Goal: Task Accomplishment & Management: Use online tool/utility

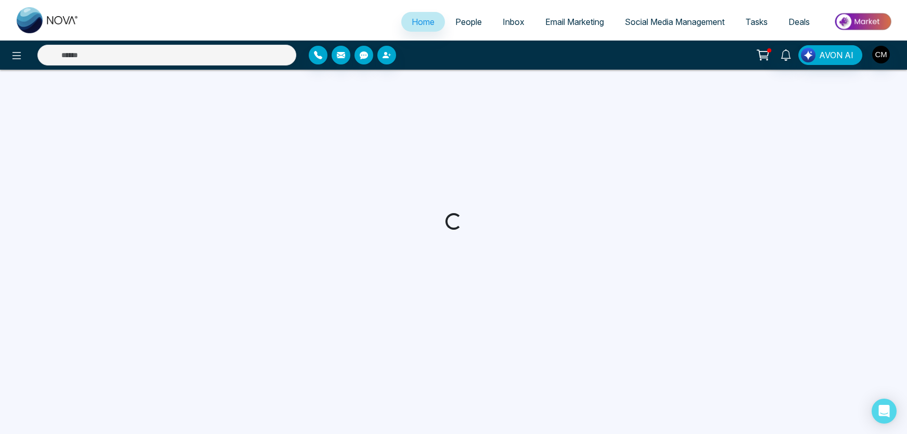
select select "*"
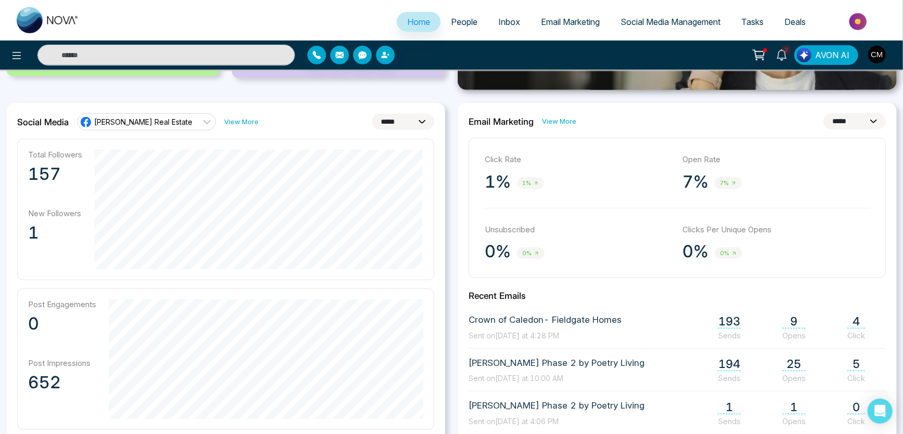
scroll to position [236, 0]
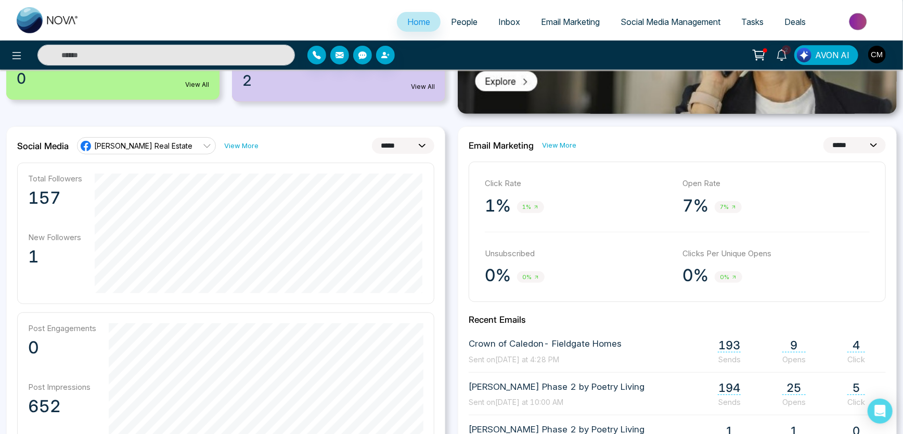
click at [459, 26] on span "People" at bounding box center [464, 22] width 27 height 10
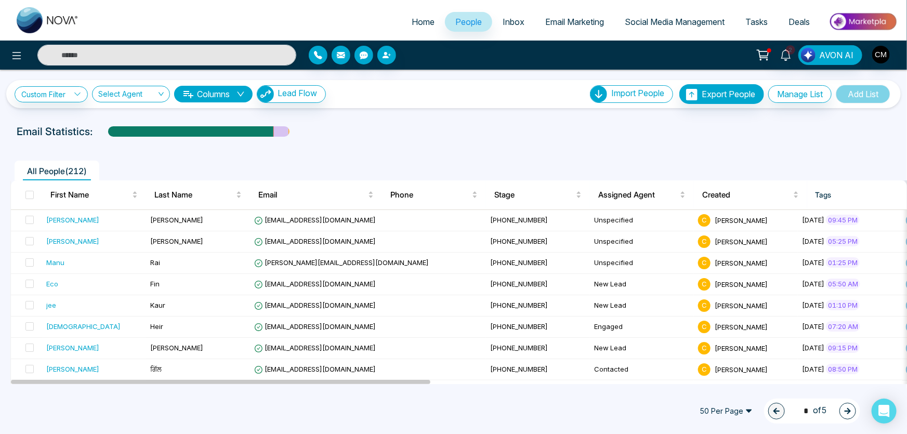
click at [504, 13] on link "Inbox" at bounding box center [513, 22] width 43 height 20
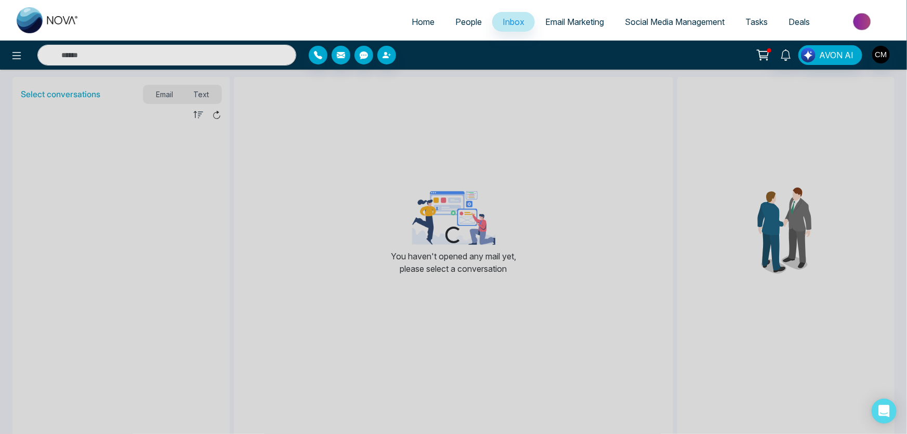
click at [465, 24] on span "People" at bounding box center [469, 22] width 27 height 10
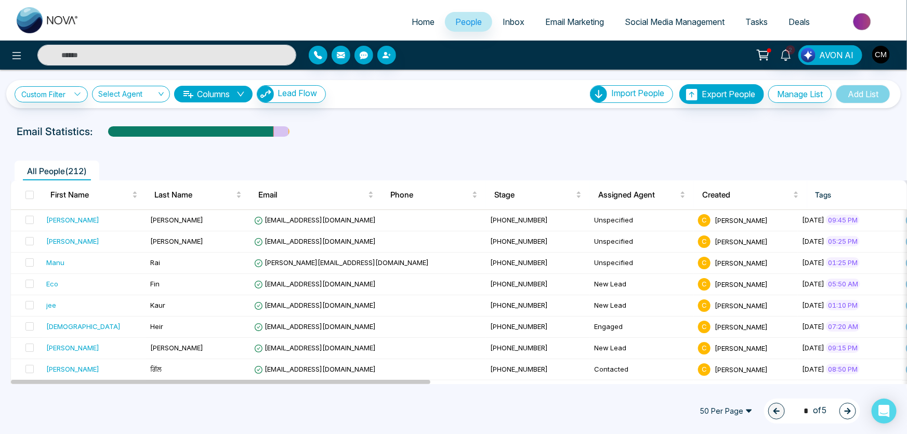
click at [546, 23] on span "Email Marketing" at bounding box center [574, 22] width 59 height 10
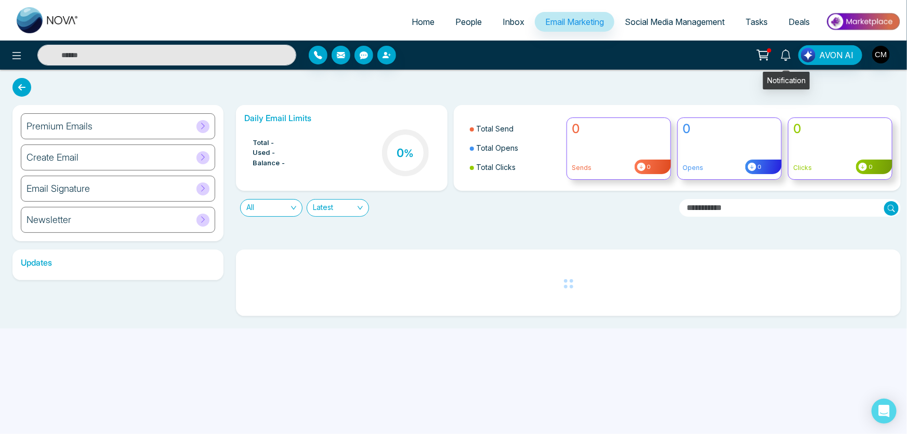
click at [788, 51] on icon at bounding box center [786, 54] width 11 height 11
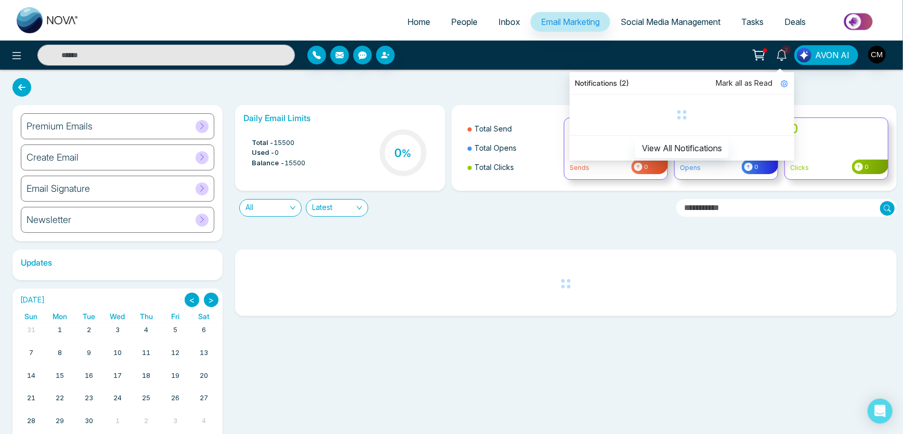
click at [749, 85] on span "Mark all as Read" at bounding box center [744, 82] width 57 height 11
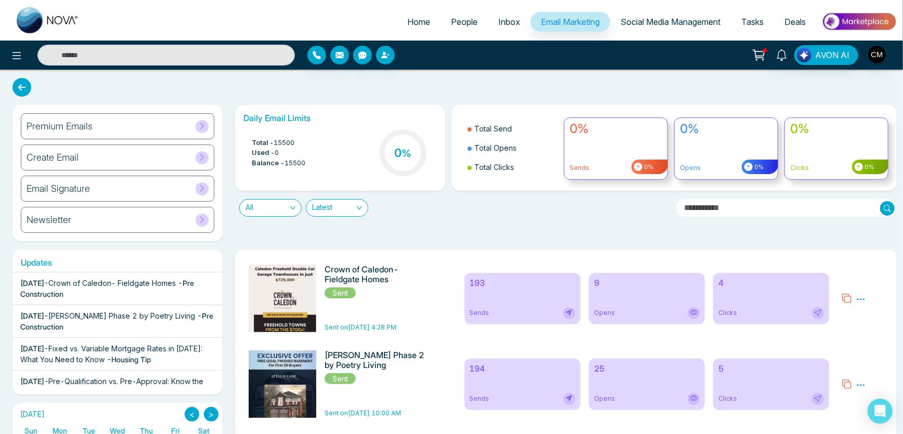
click at [96, 127] on div "Premium Emails" at bounding box center [117, 126] width 193 height 26
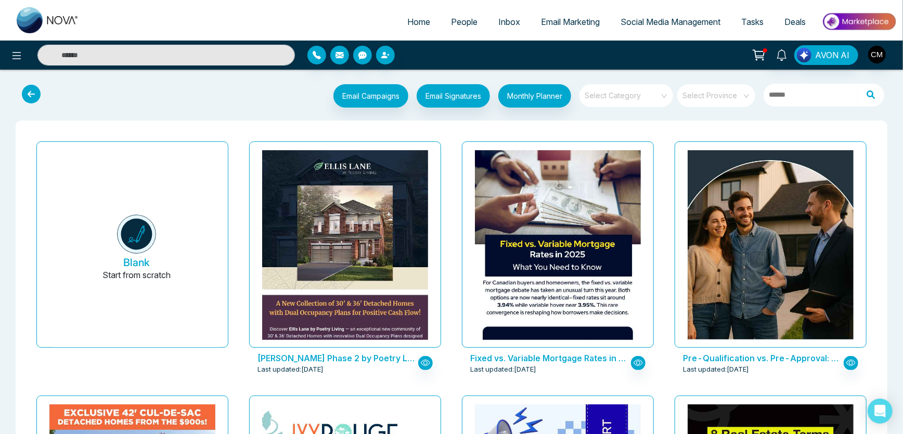
click at [630, 97] on input "search" at bounding box center [622, 92] width 75 height 16
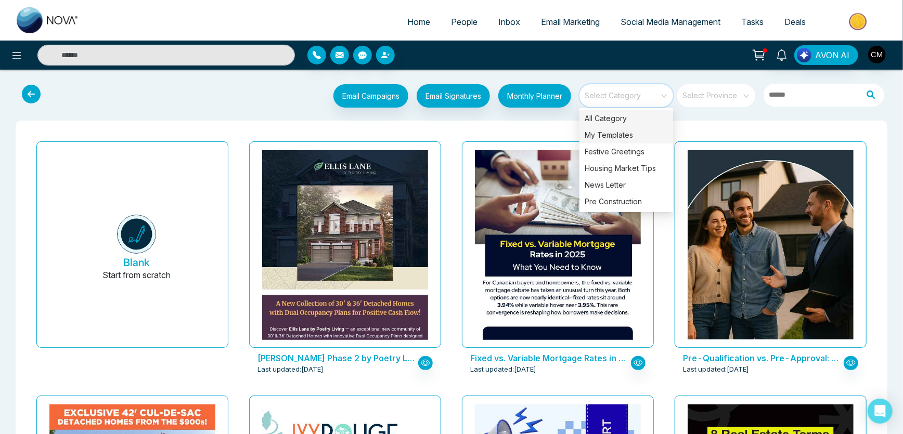
click at [614, 129] on div "My Templates" at bounding box center [626, 135] width 94 height 17
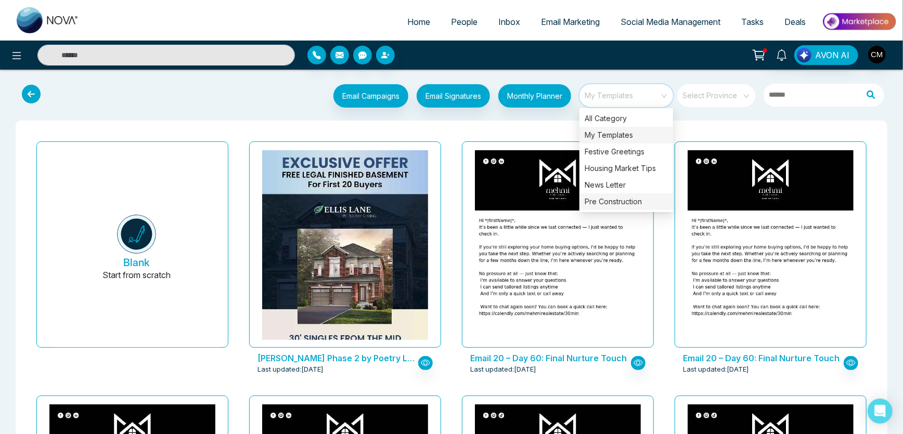
click at [598, 203] on div "Pre Construction" at bounding box center [626, 201] width 94 height 17
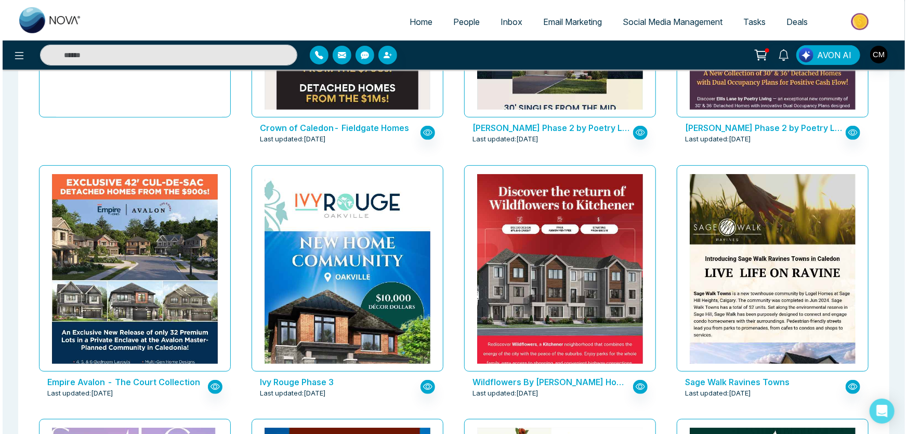
scroll to position [236, 0]
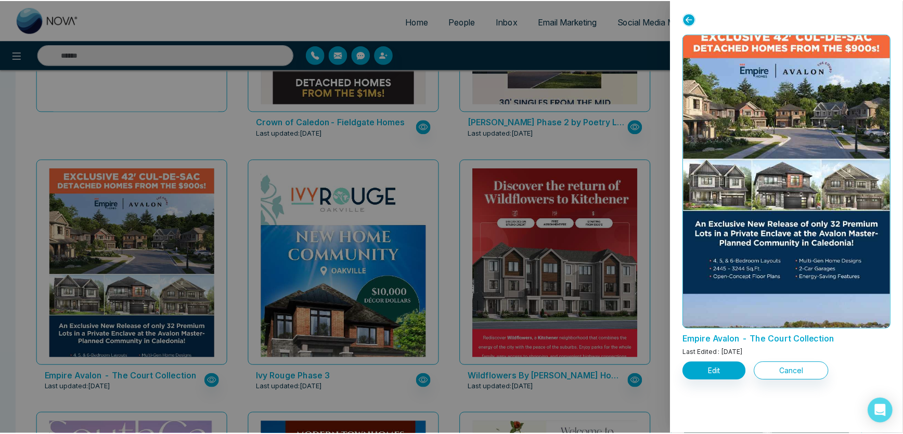
scroll to position [0, 0]
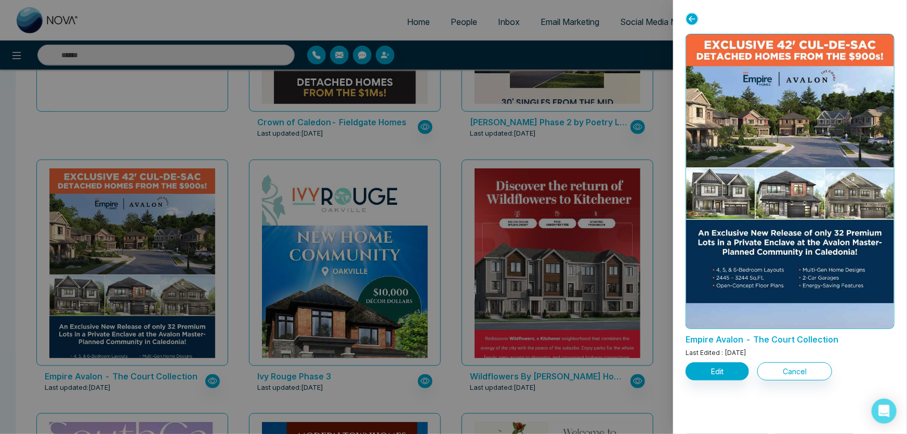
click at [663, 101] on div at bounding box center [453, 217] width 907 height 434
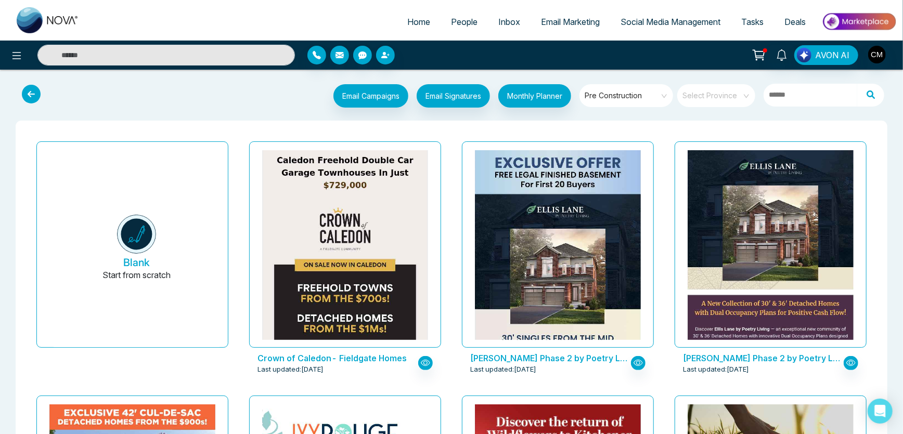
click at [626, 91] on span "Pre Construction" at bounding box center [626, 96] width 85 height 16
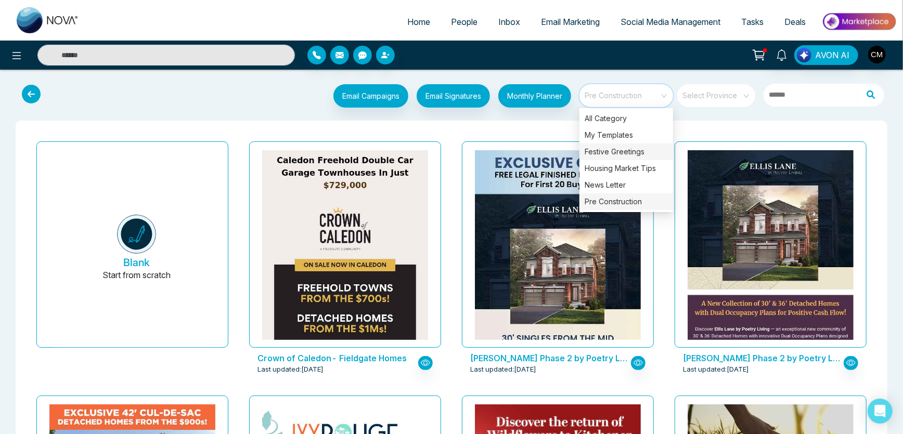
click at [607, 144] on div "Festive Greetings" at bounding box center [626, 152] width 94 height 17
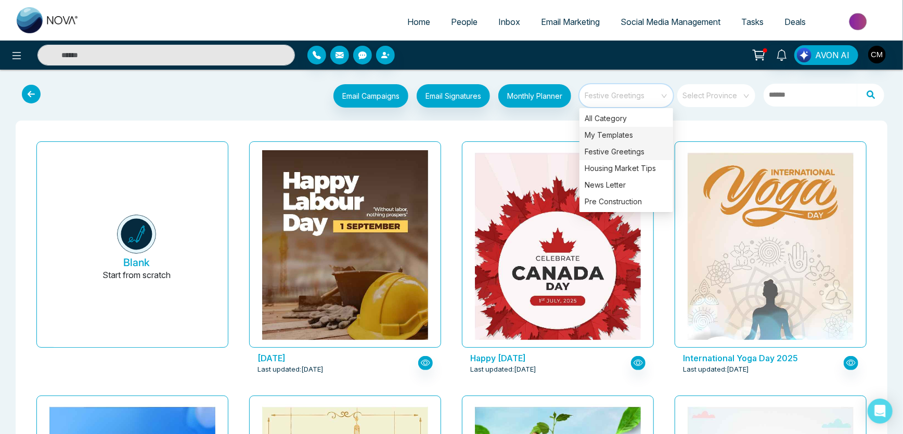
click at [608, 137] on div "My Templates" at bounding box center [626, 135] width 94 height 17
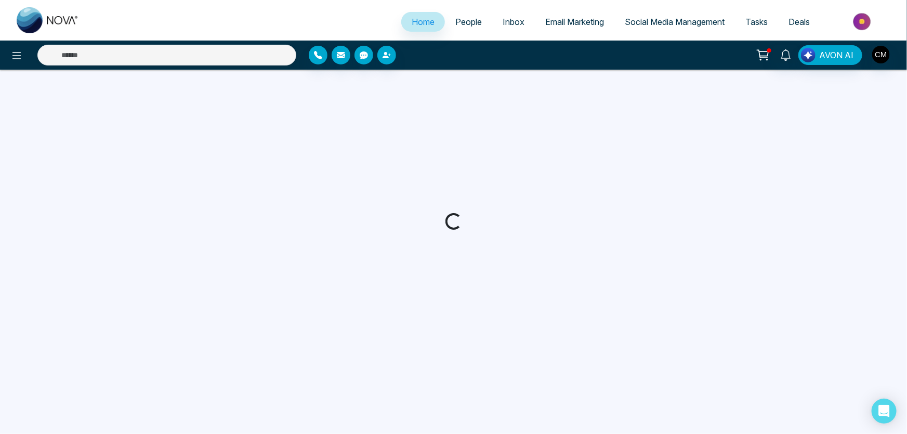
select select "*"
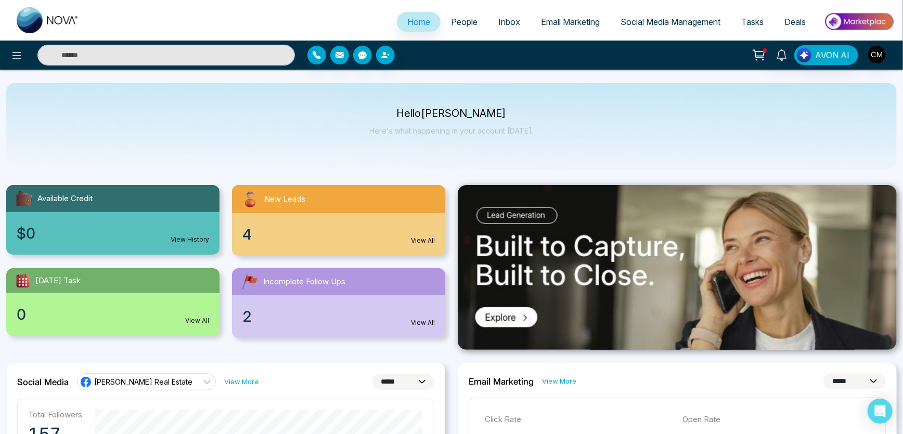
drag, startPoint x: 591, startPoint y: 8, endPoint x: 574, endPoint y: 29, distance: 26.6
click at [588, 11] on ul "Home People Inbox Email Marketing Social Media Management Tasks Deals" at bounding box center [492, 22] width 807 height 29
click at [574, 29] on link "Email Marketing" at bounding box center [570, 22] width 80 height 20
click at [572, 23] on span "Email Marketing" at bounding box center [570, 22] width 59 height 10
click at [544, 18] on span "Email Marketing" at bounding box center [570, 22] width 59 height 10
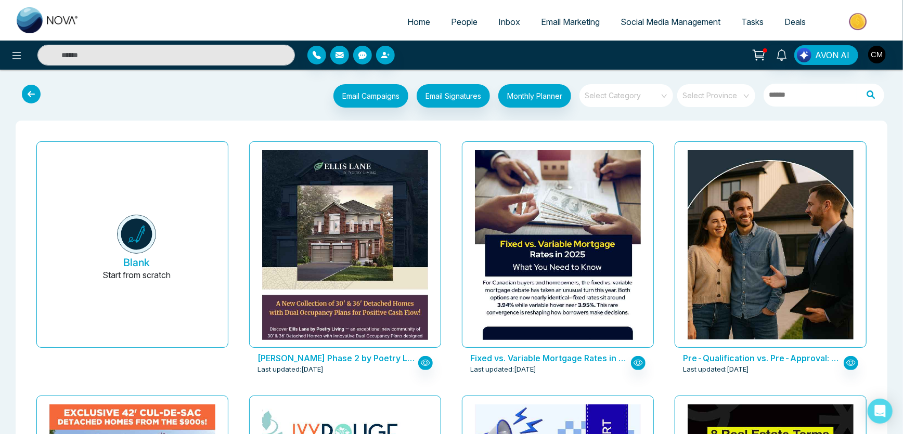
click at [608, 103] on span at bounding box center [622, 95] width 75 height 23
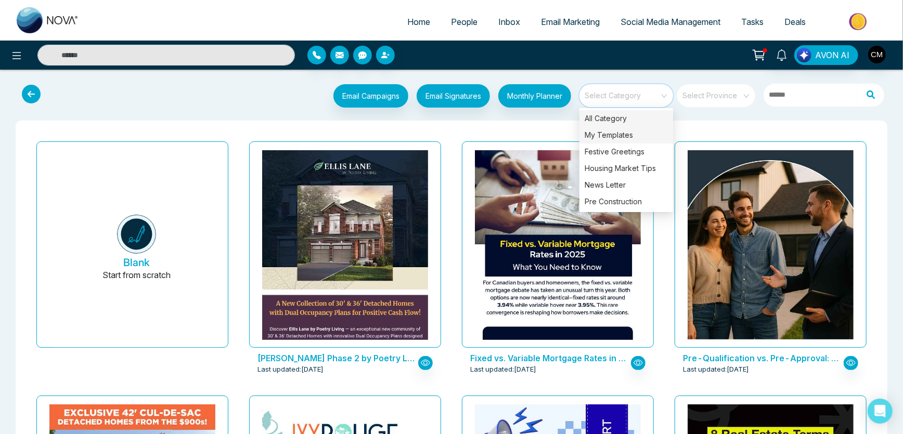
click at [607, 129] on div "My Templates" at bounding box center [626, 135] width 94 height 17
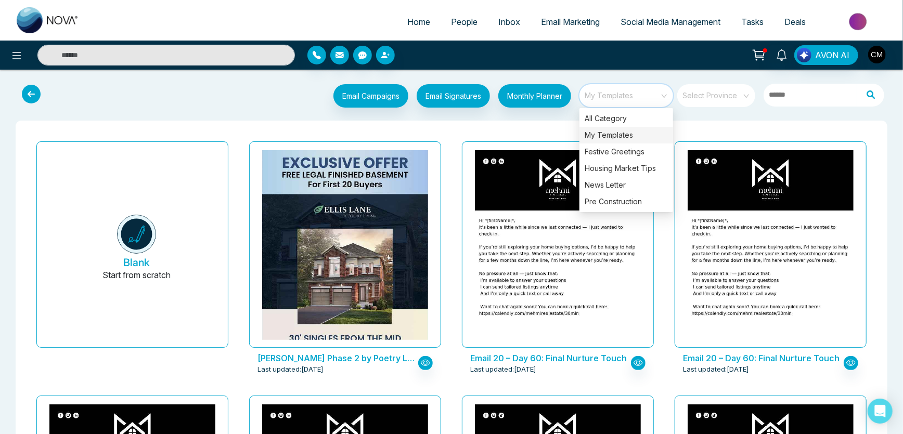
click at [443, 196] on div "Ellis Lane Phase 2 by Poetry Living Last updated: Sep 19, 2025" at bounding box center [345, 264] width 213 height 254
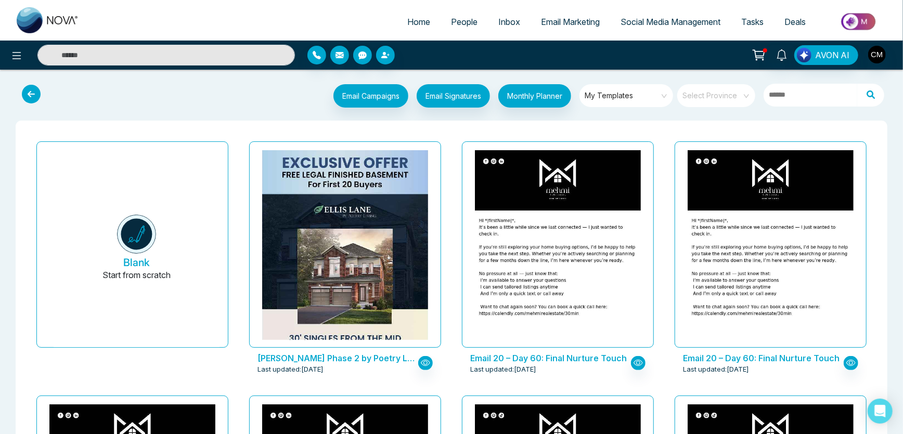
click at [657, 94] on span "My Templates" at bounding box center [626, 96] width 85 height 16
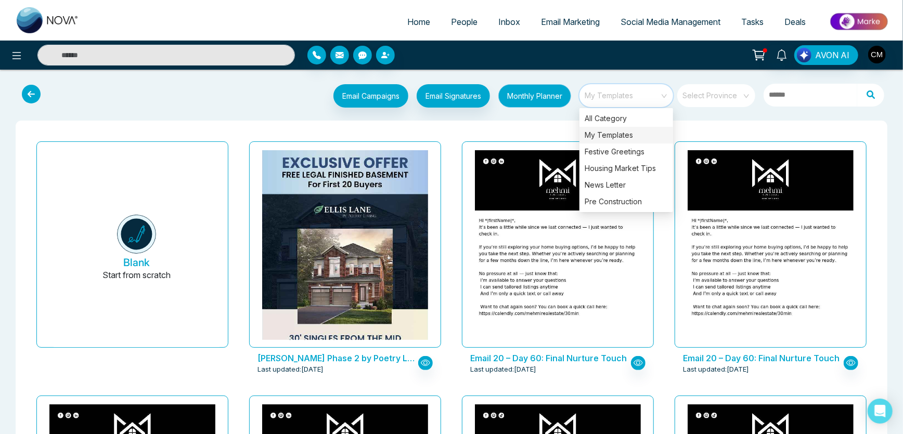
click at [526, 89] on button "Monthly Planner" at bounding box center [534, 95] width 73 height 23
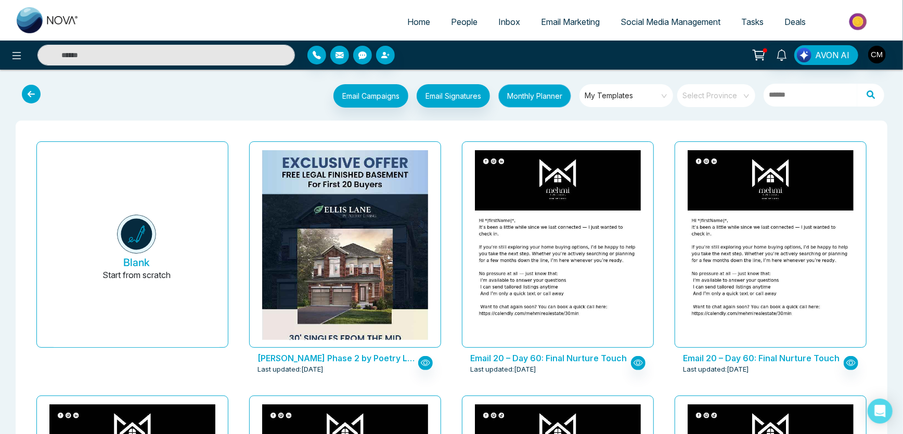
click at [521, 99] on button "Monthly Planner" at bounding box center [534, 95] width 73 height 23
click at [434, 104] on button "Email Signatures" at bounding box center [453, 95] width 73 height 23
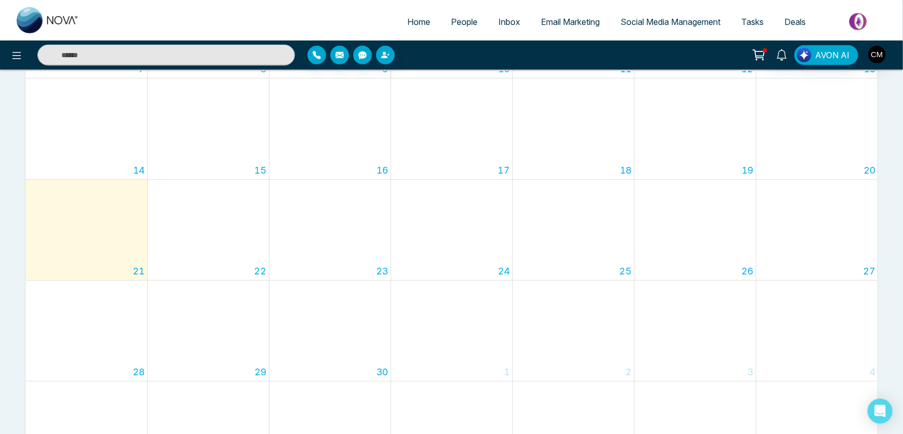
scroll to position [350, 0]
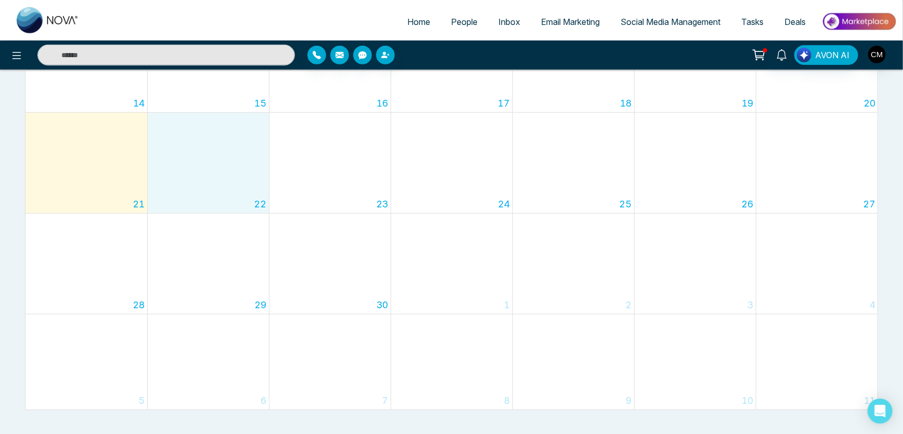
click at [225, 165] on div "22" at bounding box center [208, 163] width 121 height 100
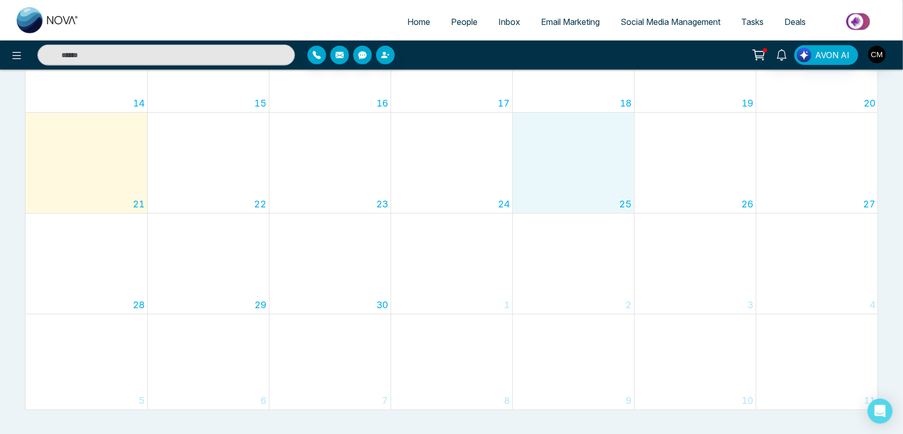
click at [555, 166] on div "25" at bounding box center [573, 163] width 121 height 100
click at [483, 168] on div "24" at bounding box center [451, 163] width 121 height 100
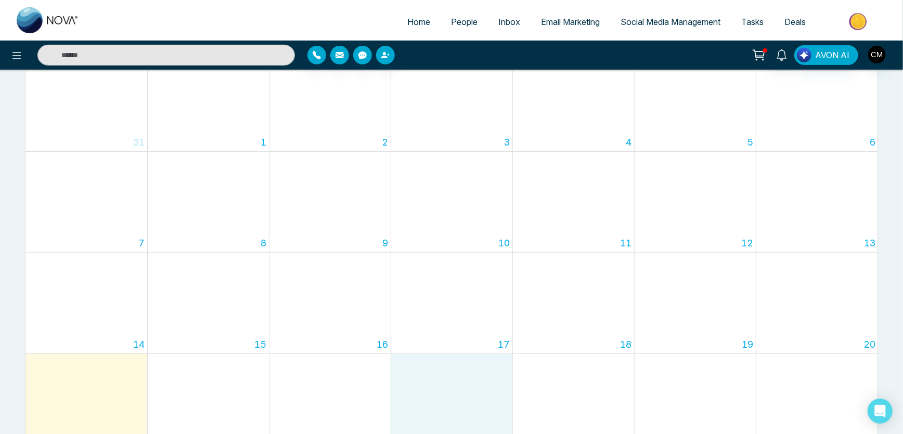
scroll to position [0, 0]
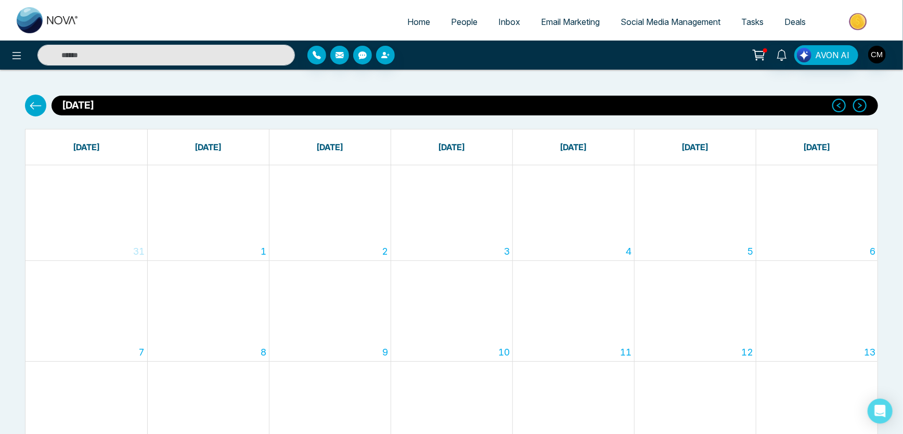
click at [39, 112] on button at bounding box center [35, 106] width 21 height 22
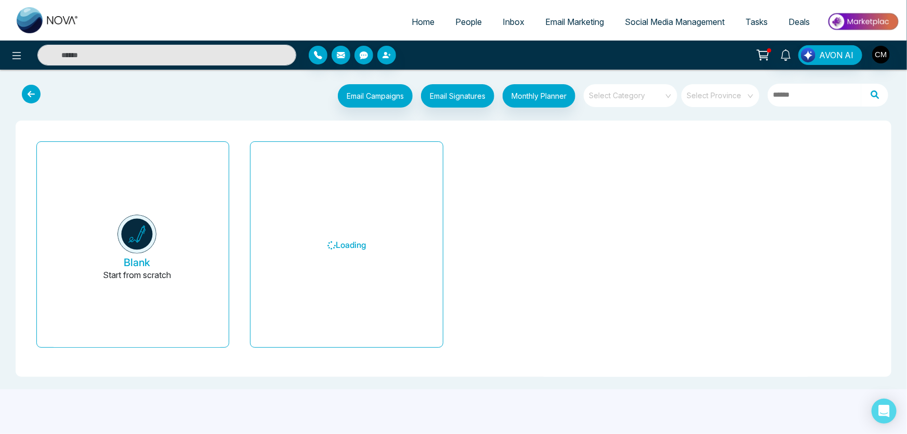
click at [767, 50] on icon at bounding box center [763, 55] width 15 height 15
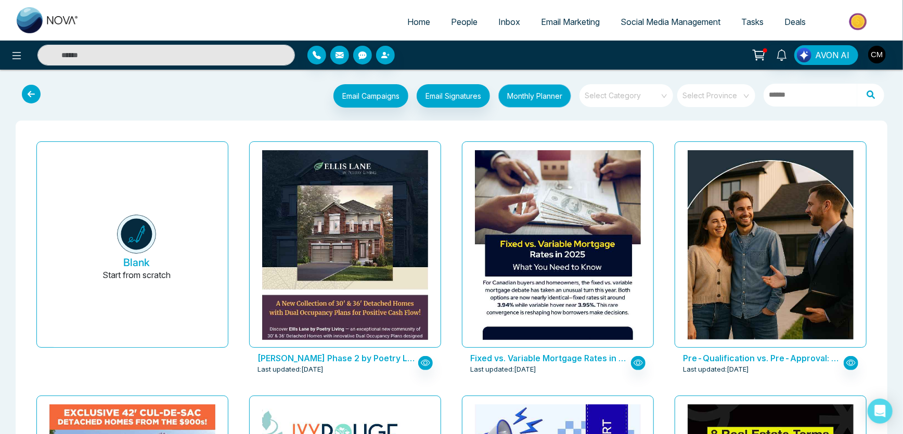
click at [527, 96] on button "Monthly Planner" at bounding box center [534, 95] width 73 height 23
click at [610, 90] on input "search" at bounding box center [622, 92] width 75 height 16
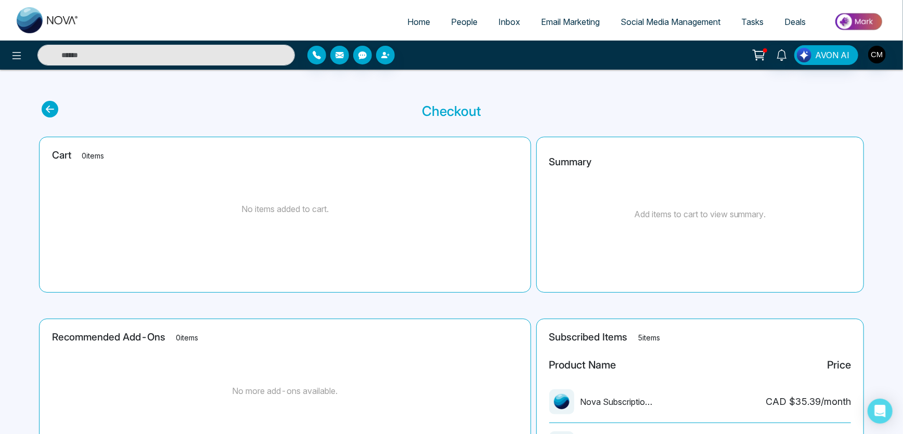
click at [553, 21] on span "Email Marketing" at bounding box center [570, 22] width 59 height 10
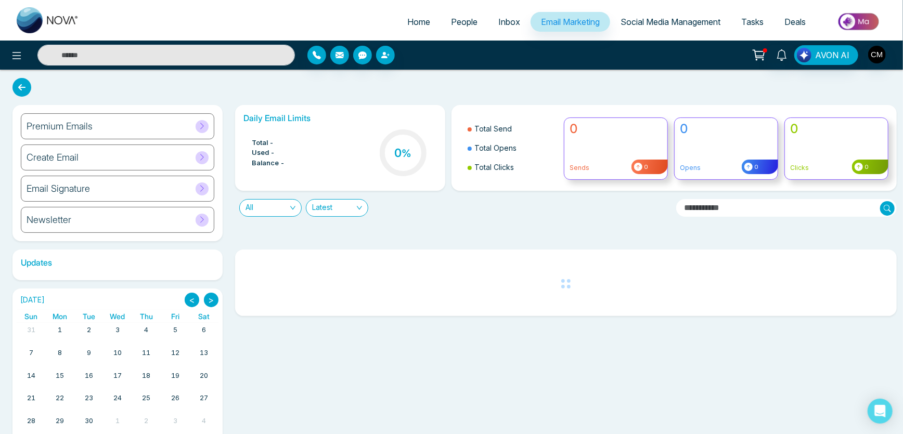
drag, startPoint x: 669, startPoint y: 36, endPoint x: 665, endPoint y: 23, distance: 13.5
click at [669, 36] on ul "Home People Inbox Email Marketing Social Media Management Tasks Deals" at bounding box center [492, 22] width 807 height 29
click at [664, 19] on span "Social Media Management" at bounding box center [670, 22] width 100 height 10
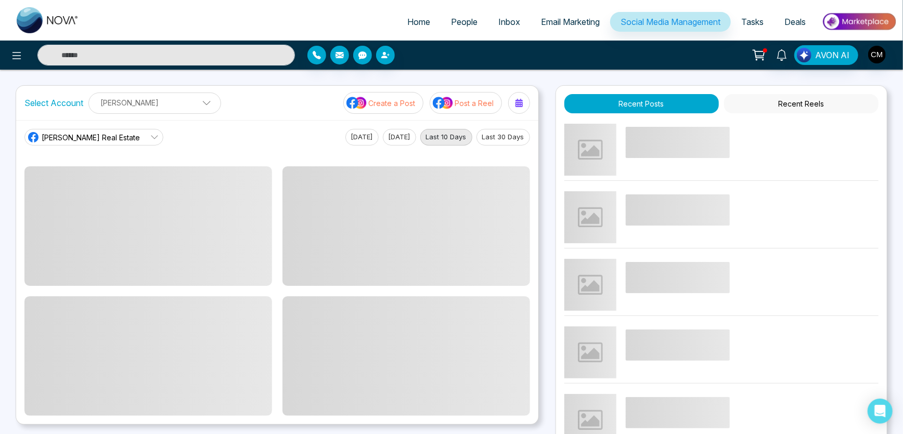
click at [382, 109] on button "Create a Post" at bounding box center [383, 103] width 80 height 22
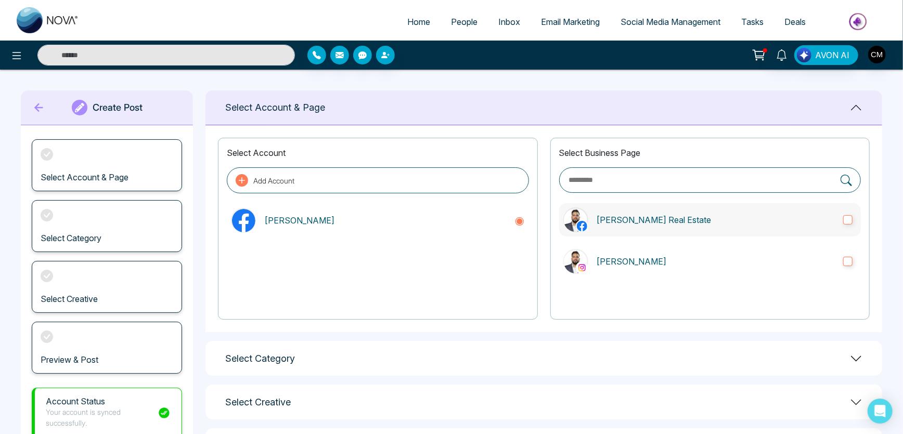
click at [610, 222] on p "Mehmi Real Estate" at bounding box center [715, 220] width 239 height 12
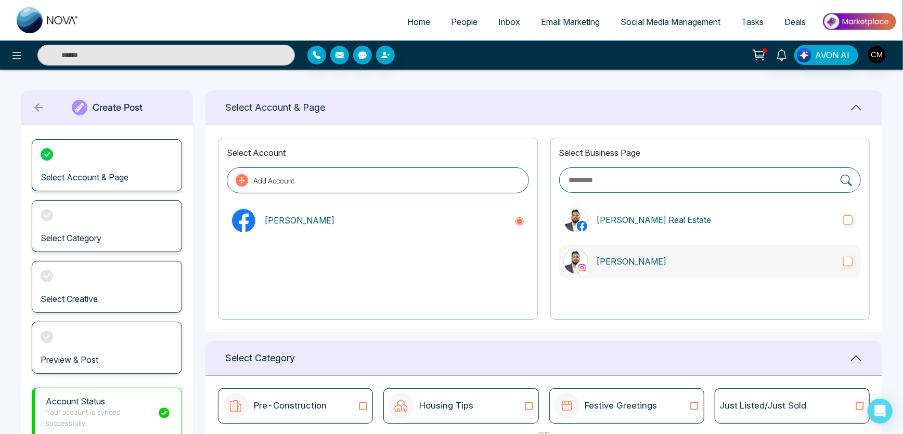
click at [608, 258] on p "Charanjeev Mehmi" at bounding box center [715, 261] width 239 height 12
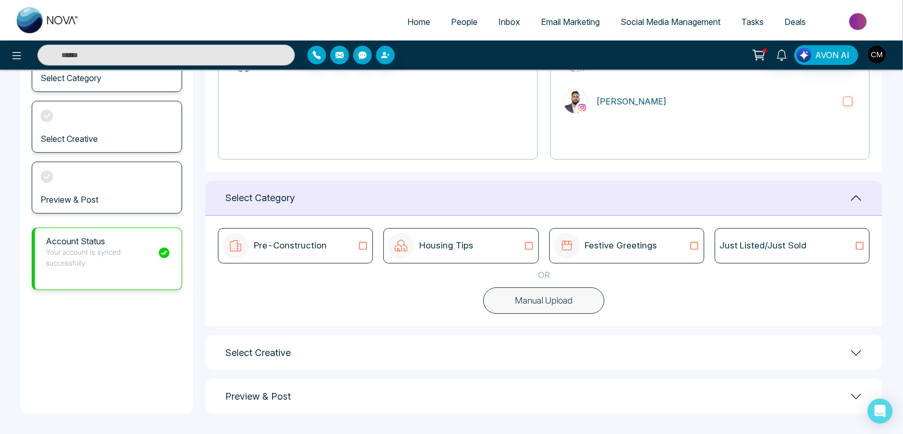
click at [361, 267] on div "Pre-Construction Housing Tips Festive Greetings Just Listed/Just Sold OR Manual…" at bounding box center [543, 271] width 677 height 111
click at [352, 250] on div "Pre-Construction" at bounding box center [296, 246] width 146 height 26
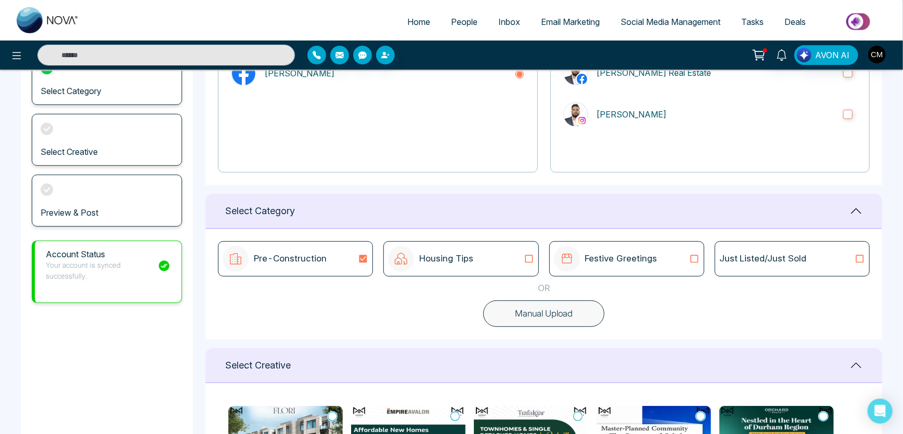
scroll to position [132, 0]
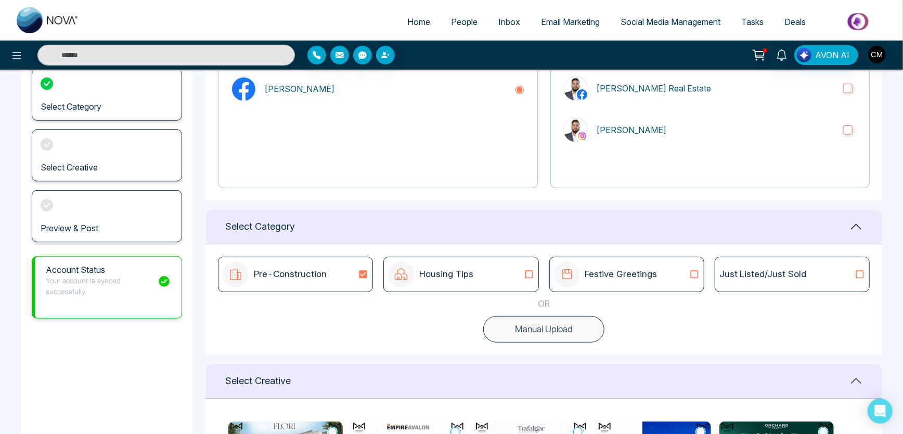
click at [355, 288] on div "Pre-Construction" at bounding box center [295, 274] width 155 height 35
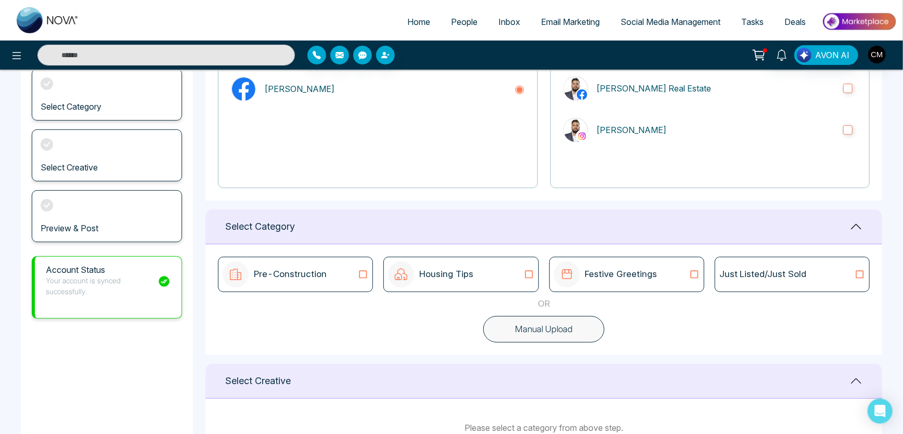
click at [355, 288] on div "Pre-Construction" at bounding box center [295, 274] width 155 height 35
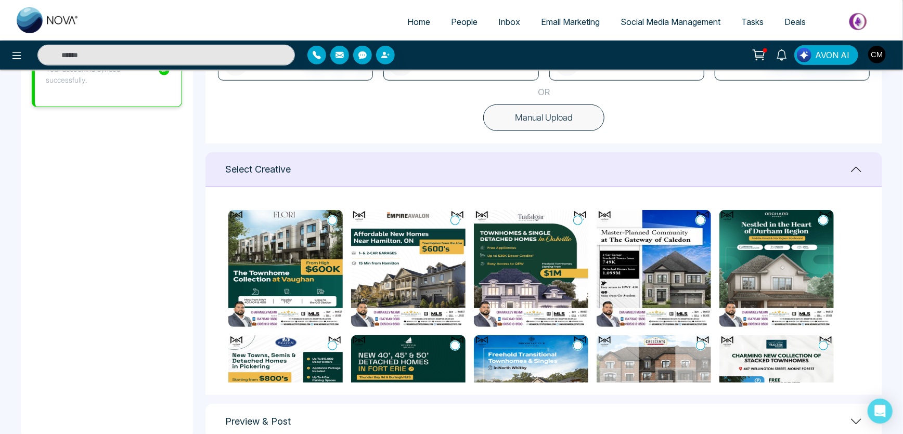
scroll to position [321, 0]
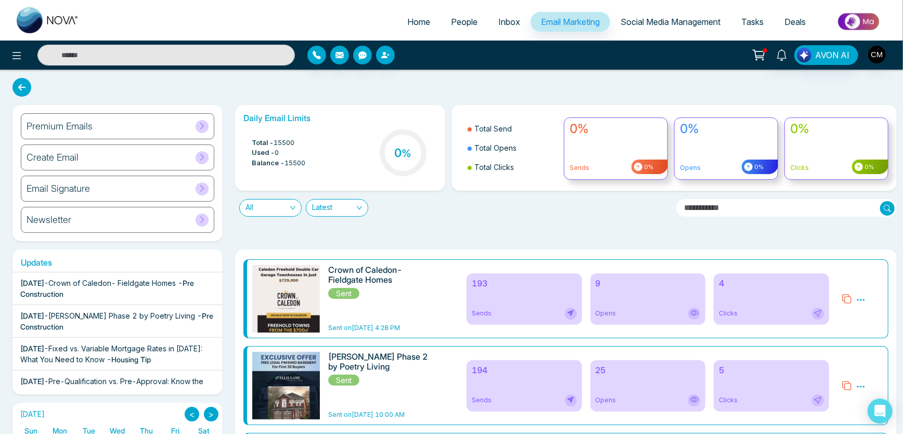
click at [862, 300] on icon at bounding box center [860, 299] width 9 height 9
click at [849, 318] on span "Preview" at bounding box center [841, 314] width 28 height 9
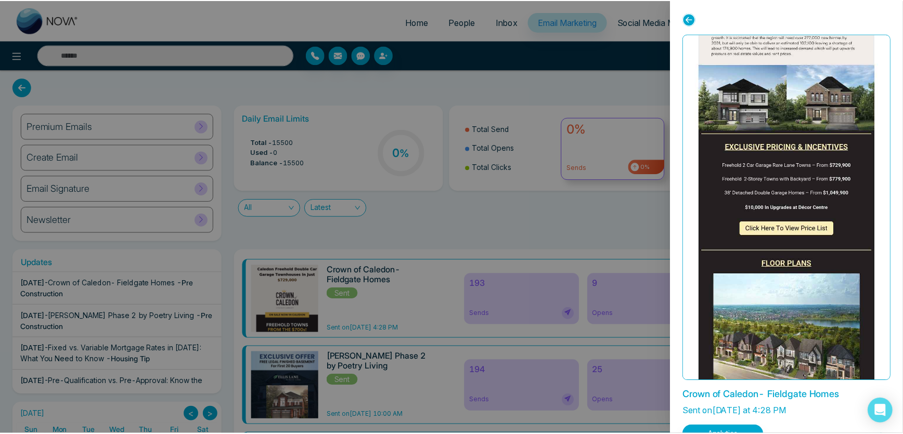
scroll to position [756, 0]
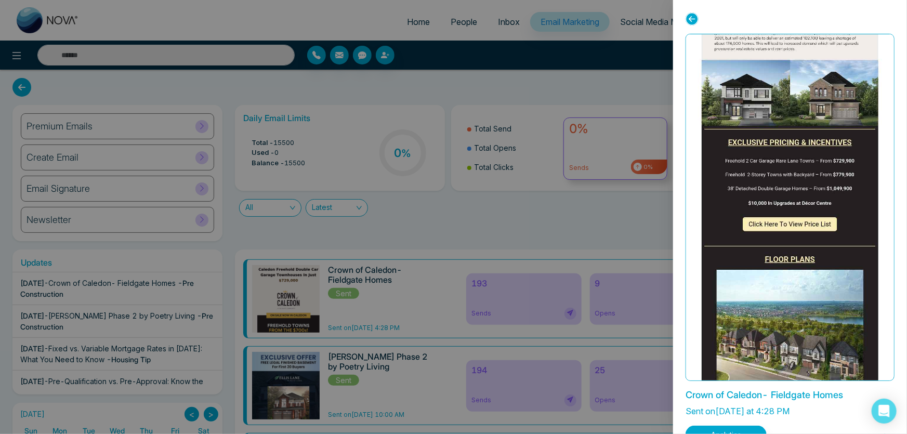
click at [617, 151] on div at bounding box center [453, 217] width 907 height 434
